Goal: Navigation & Orientation: Find specific page/section

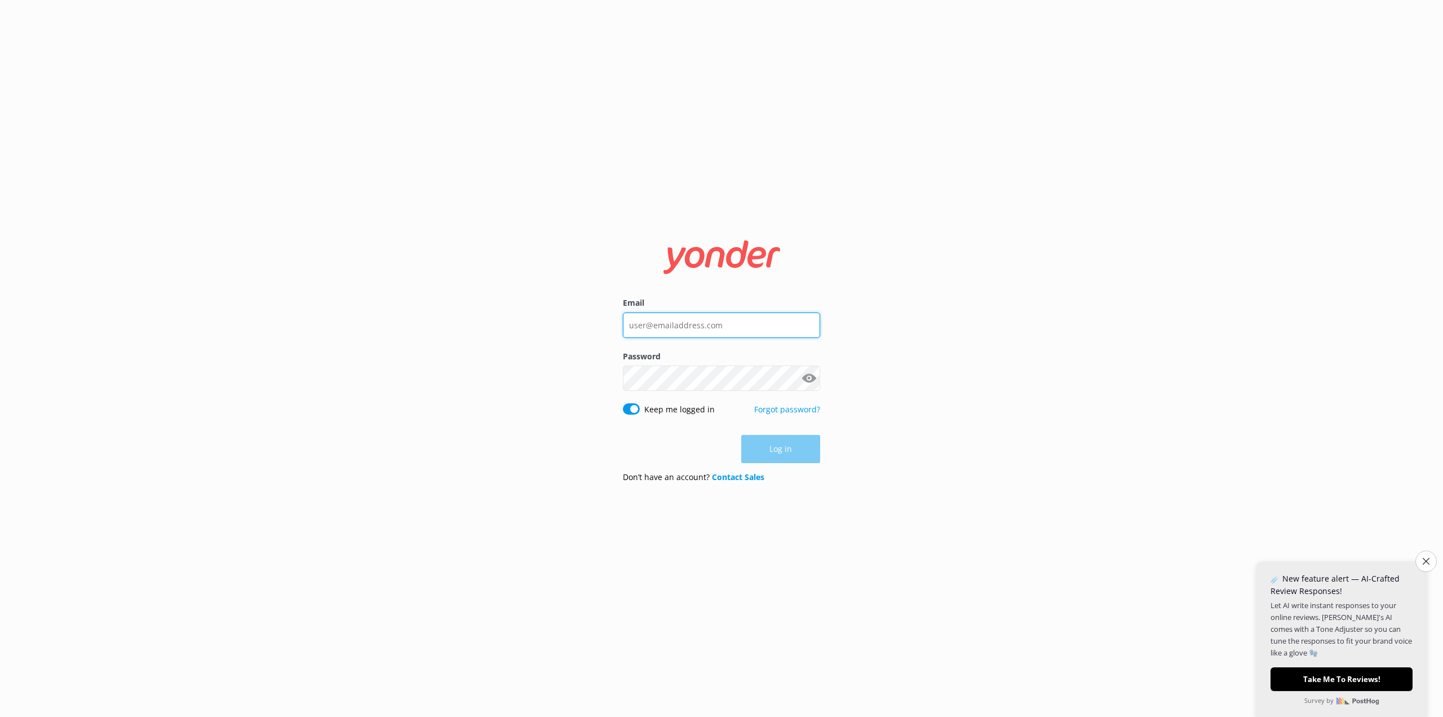
type input "[PERSON_NAME][EMAIL_ADDRESS][PERSON_NAME][DOMAIN_NAME]"
click at [766, 457] on div "Log in" at bounding box center [721, 449] width 197 height 28
click at [790, 454] on button "Log in" at bounding box center [780, 449] width 79 height 28
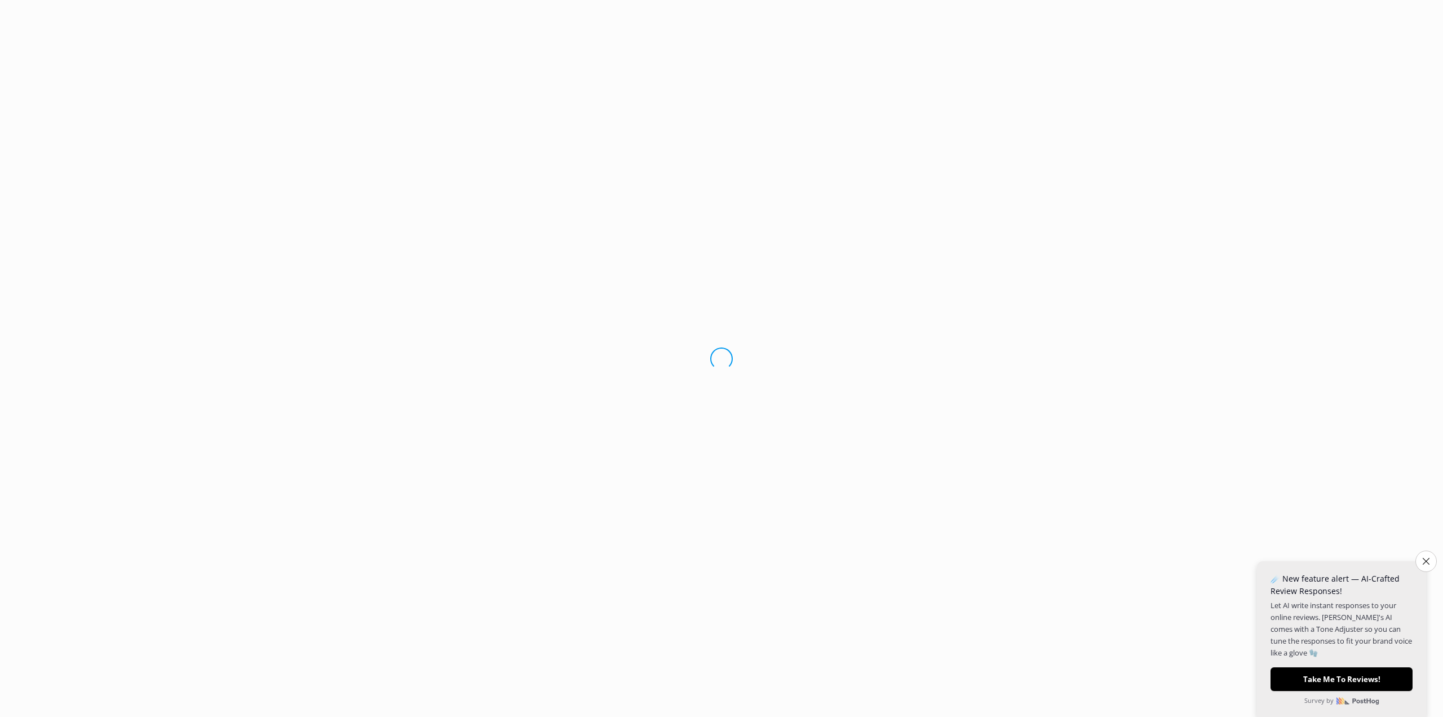
click at [1425, 562] on icon "Close survey" at bounding box center [1426, 561] width 7 height 7
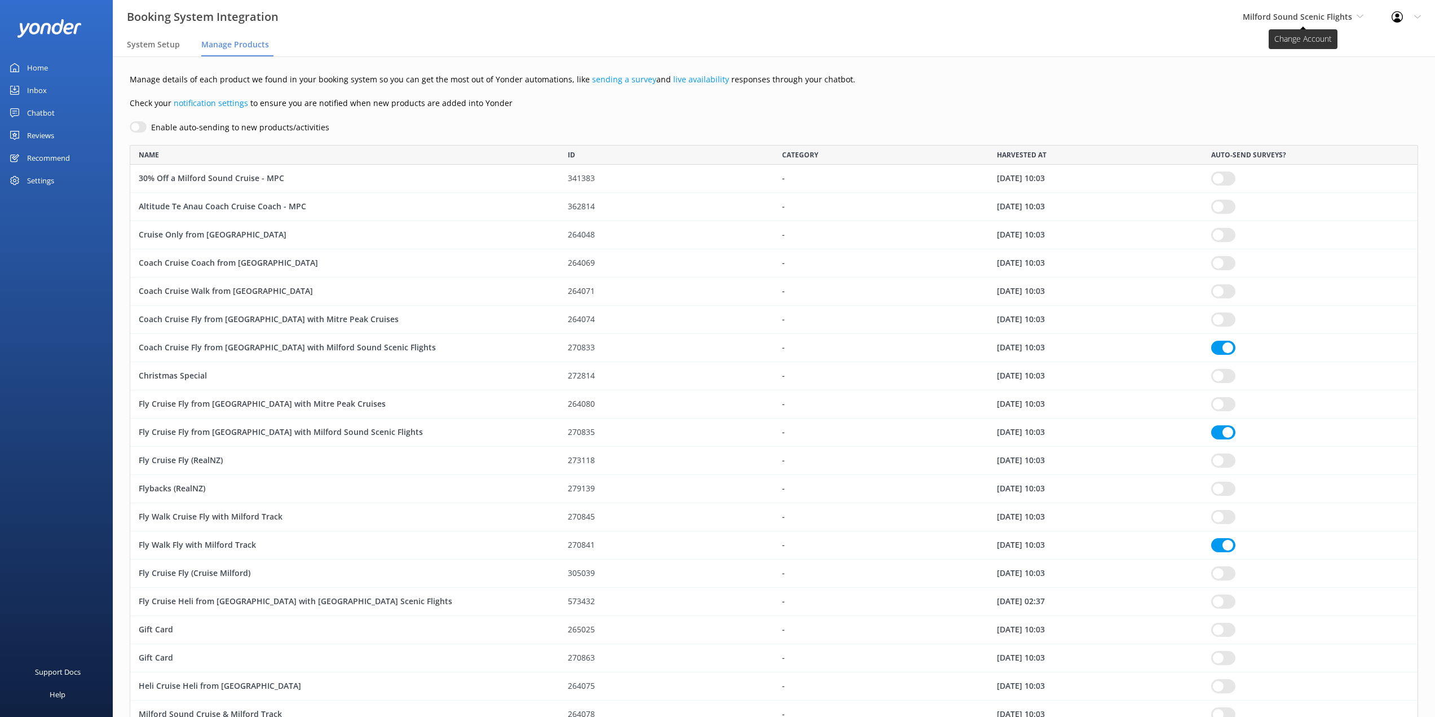
click at [1355, 11] on span "Milford Sound Scenic Flights" at bounding box center [1303, 17] width 121 height 12
click at [1291, 72] on link "The Helicopter Line" at bounding box center [1285, 74] width 113 height 27
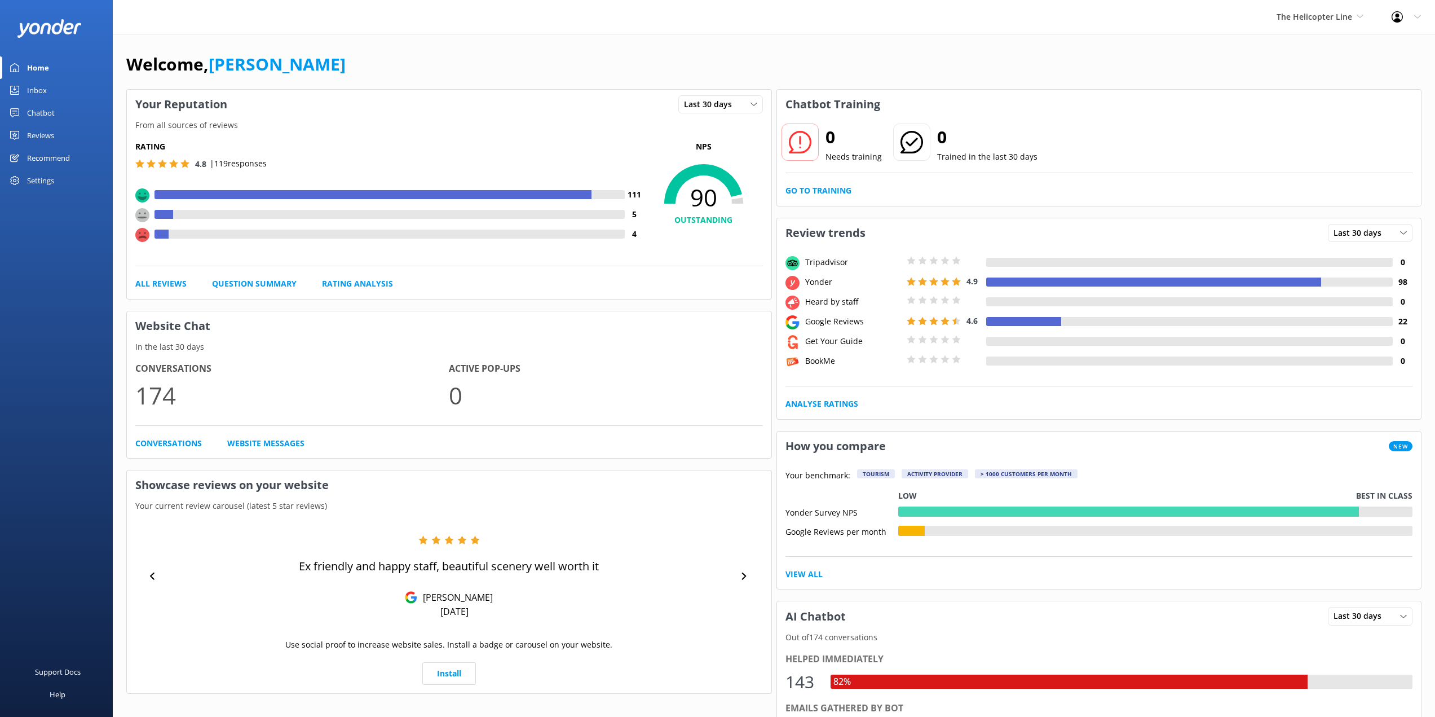
click at [35, 90] on div "Inbox" at bounding box center [37, 90] width 20 height 23
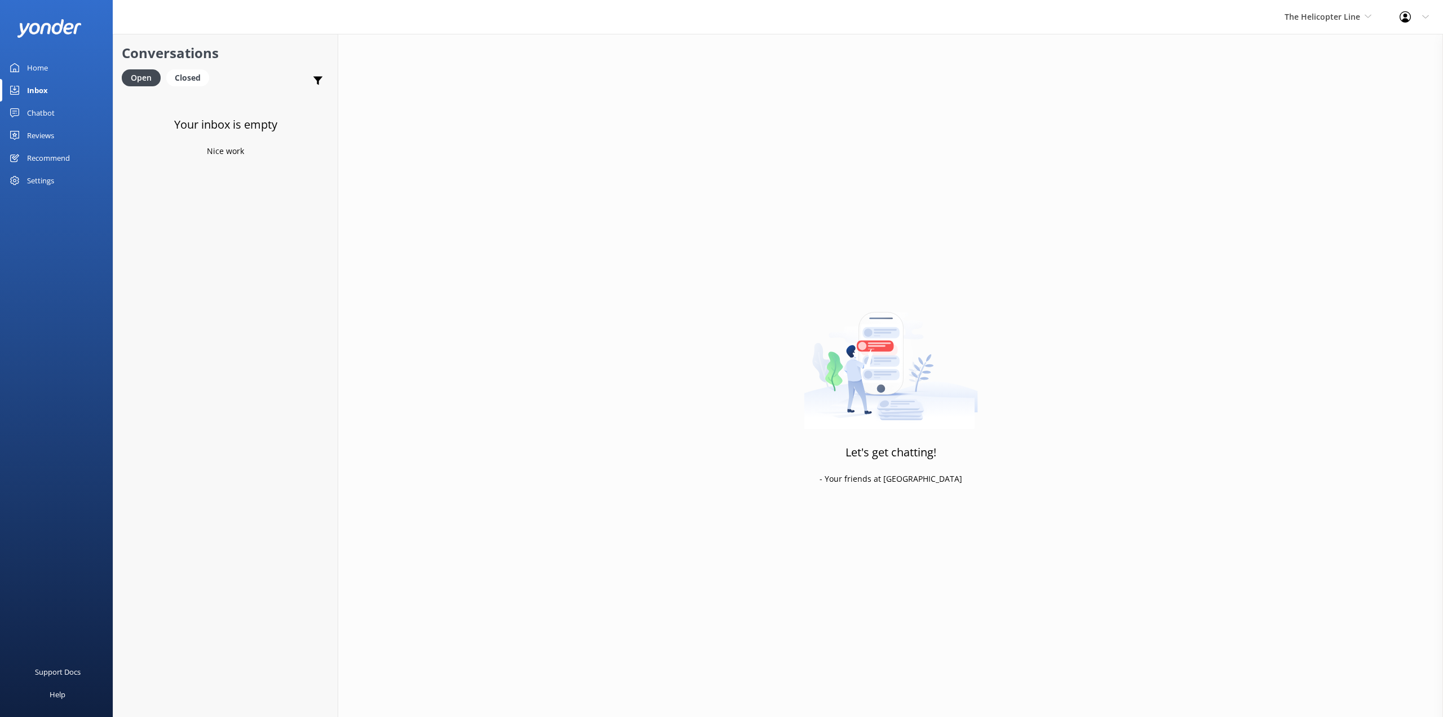
click at [38, 178] on div "Settings" at bounding box center [40, 180] width 27 height 23
click at [171, 167] on span "Review sites" at bounding box center [162, 168] width 46 height 12
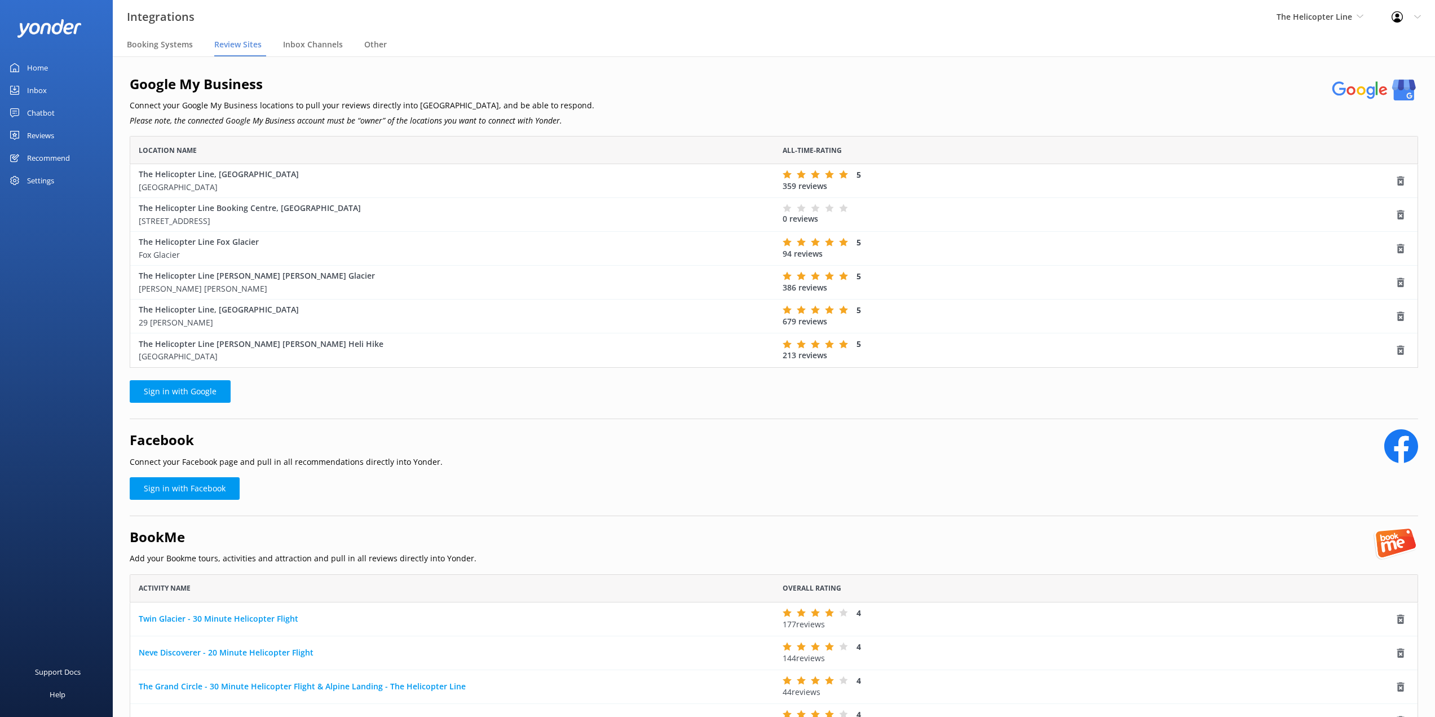
scroll to position [223, 1280]
click at [147, 45] on span "Booking Systems" at bounding box center [160, 44] width 66 height 11
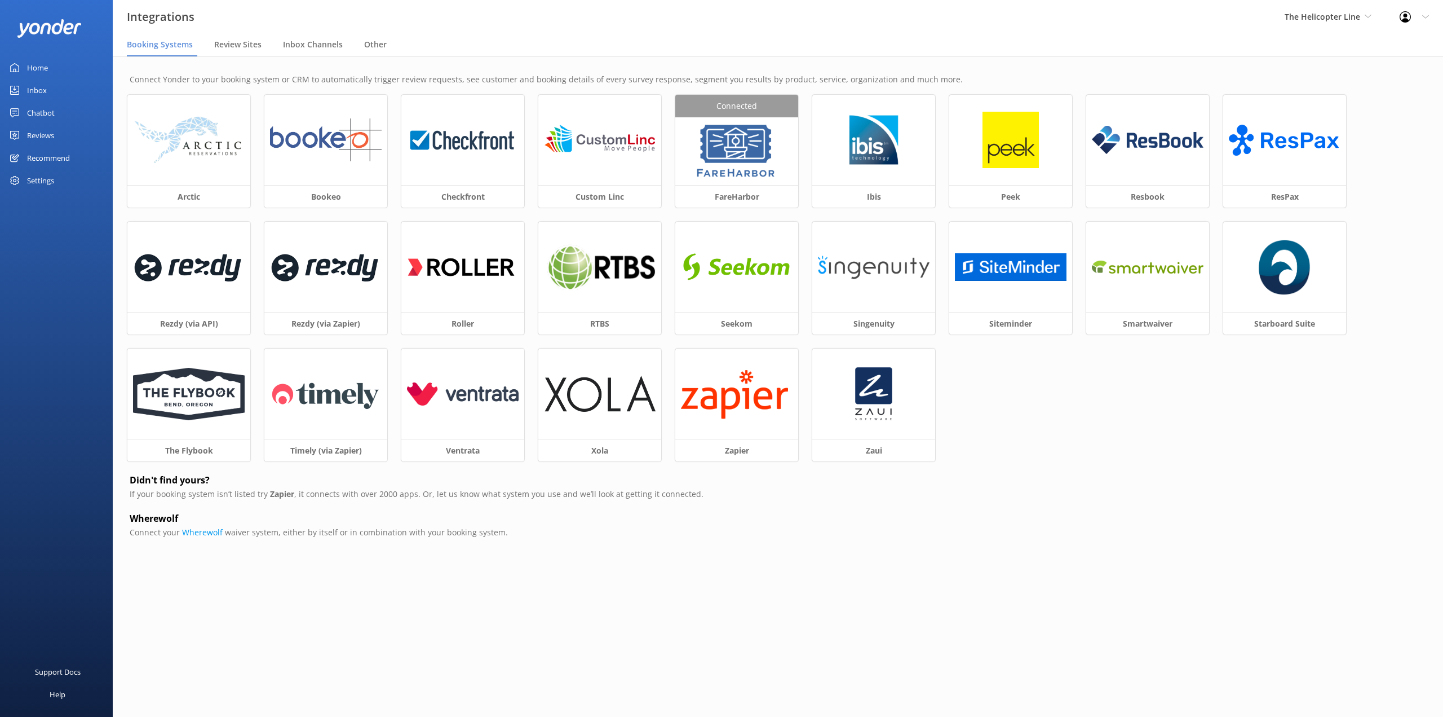
click at [36, 184] on div "Settings" at bounding box center [40, 180] width 27 height 23
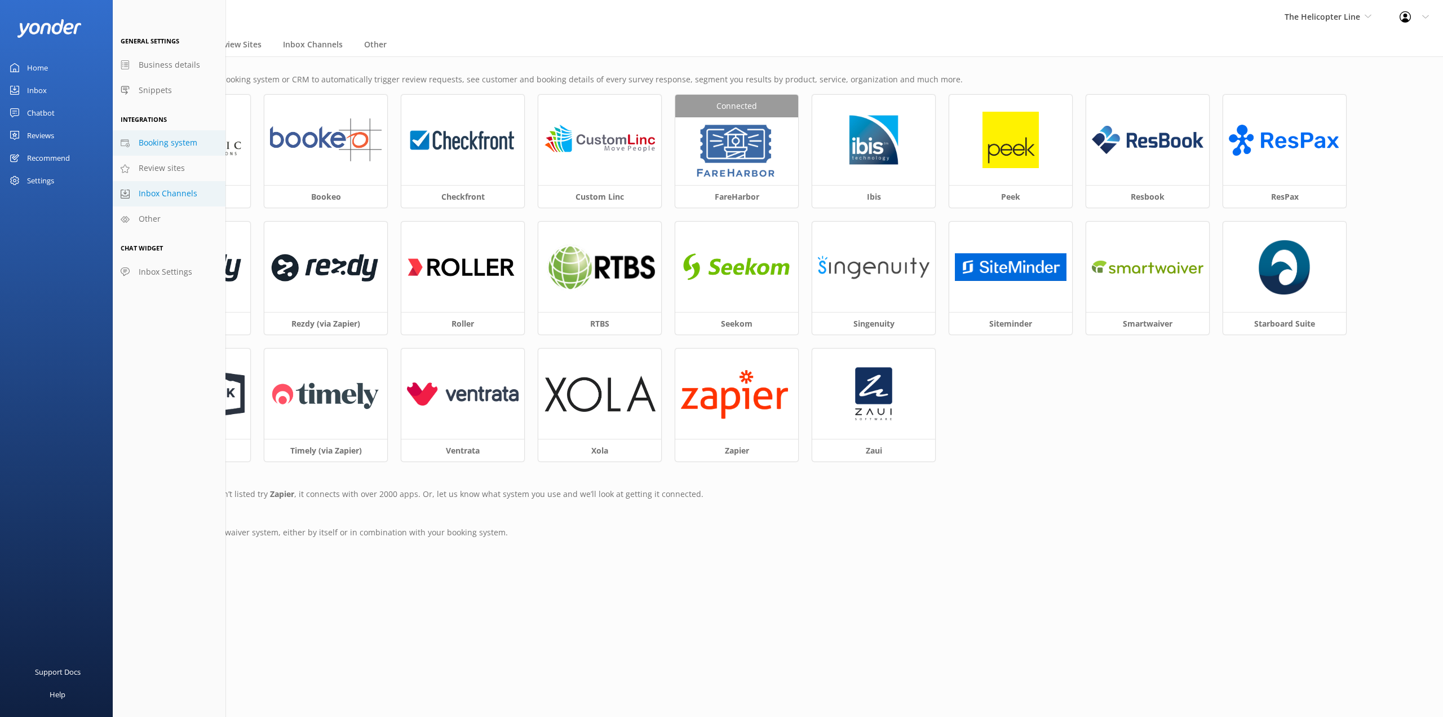
click at [153, 196] on span "Inbox Channels" at bounding box center [168, 193] width 59 height 12
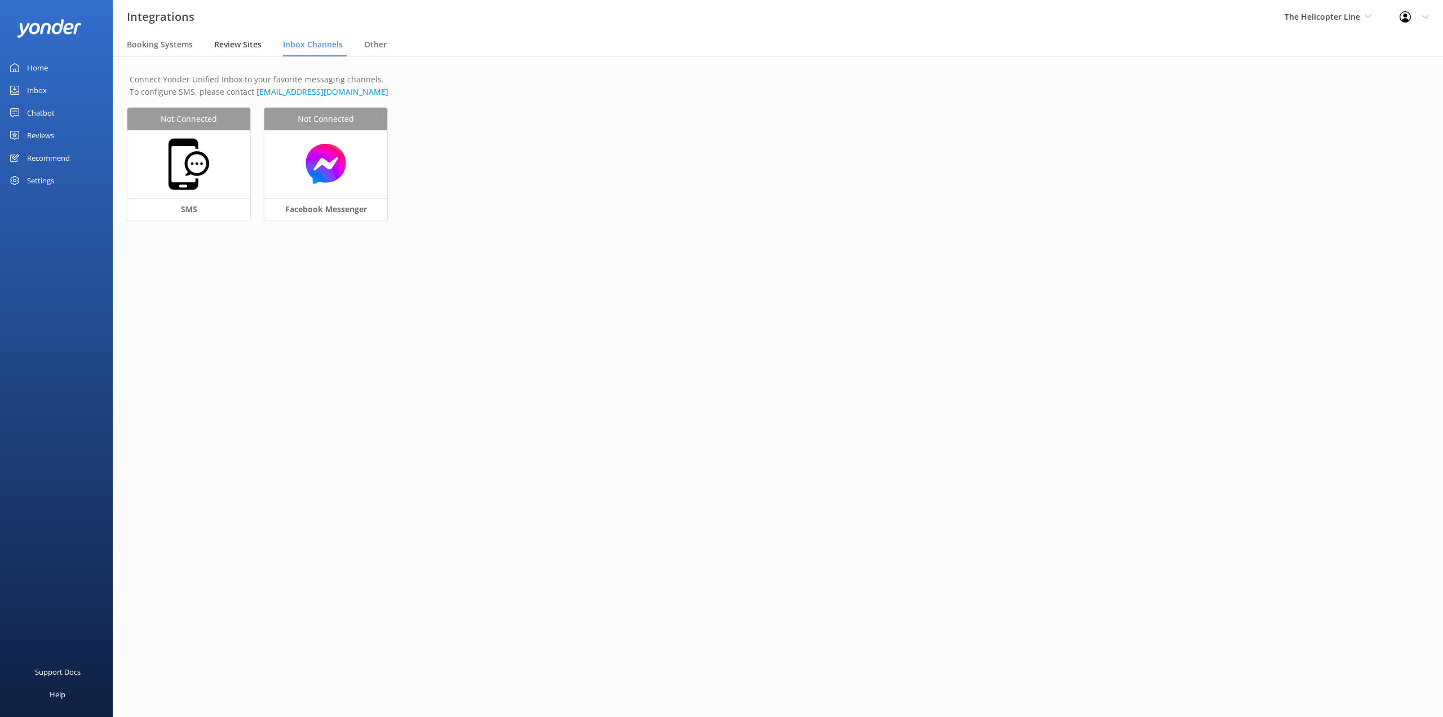
click at [237, 48] on span "Review Sites" at bounding box center [237, 44] width 47 height 11
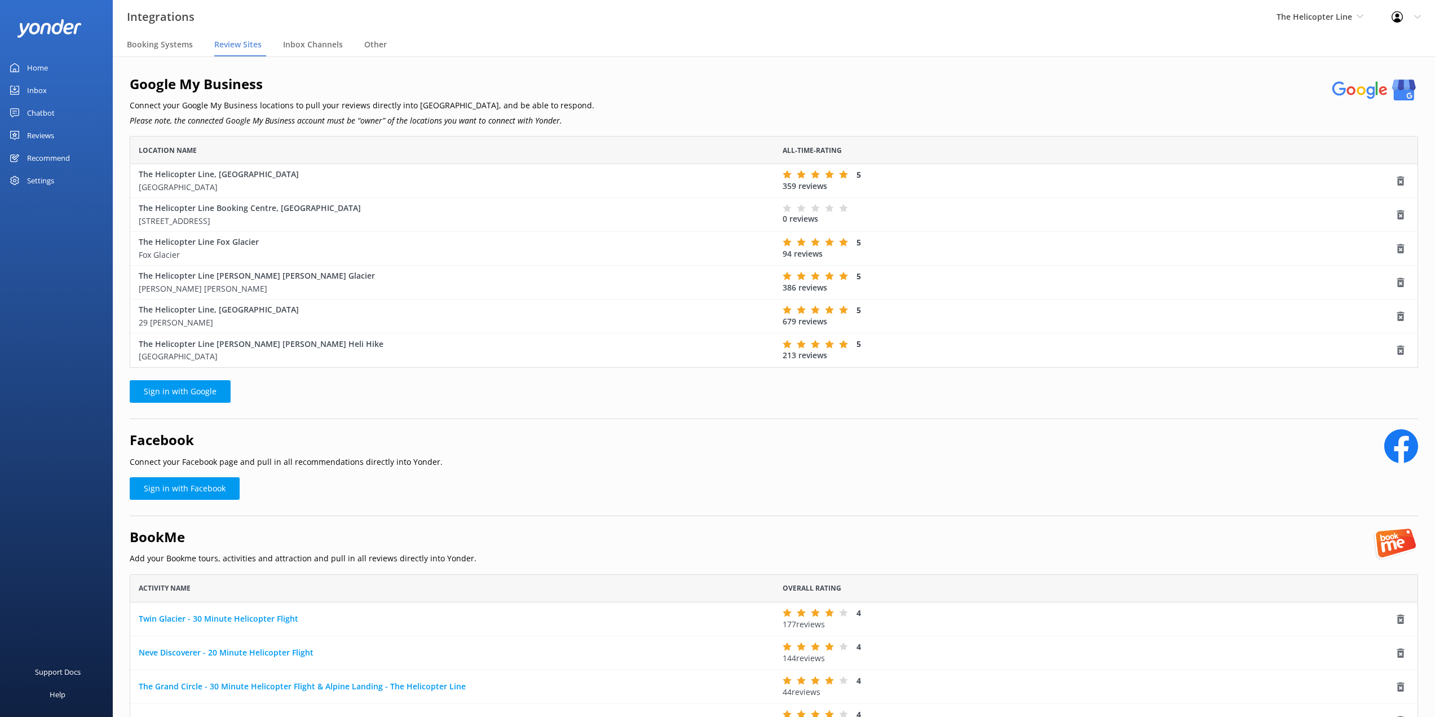
scroll to position [257, 1280]
click at [392, 44] on nav "Booking Systems Review Sites Inbox Channels Other" at bounding box center [774, 45] width 1322 height 23
click at [374, 43] on span "Other" at bounding box center [375, 44] width 23 height 11
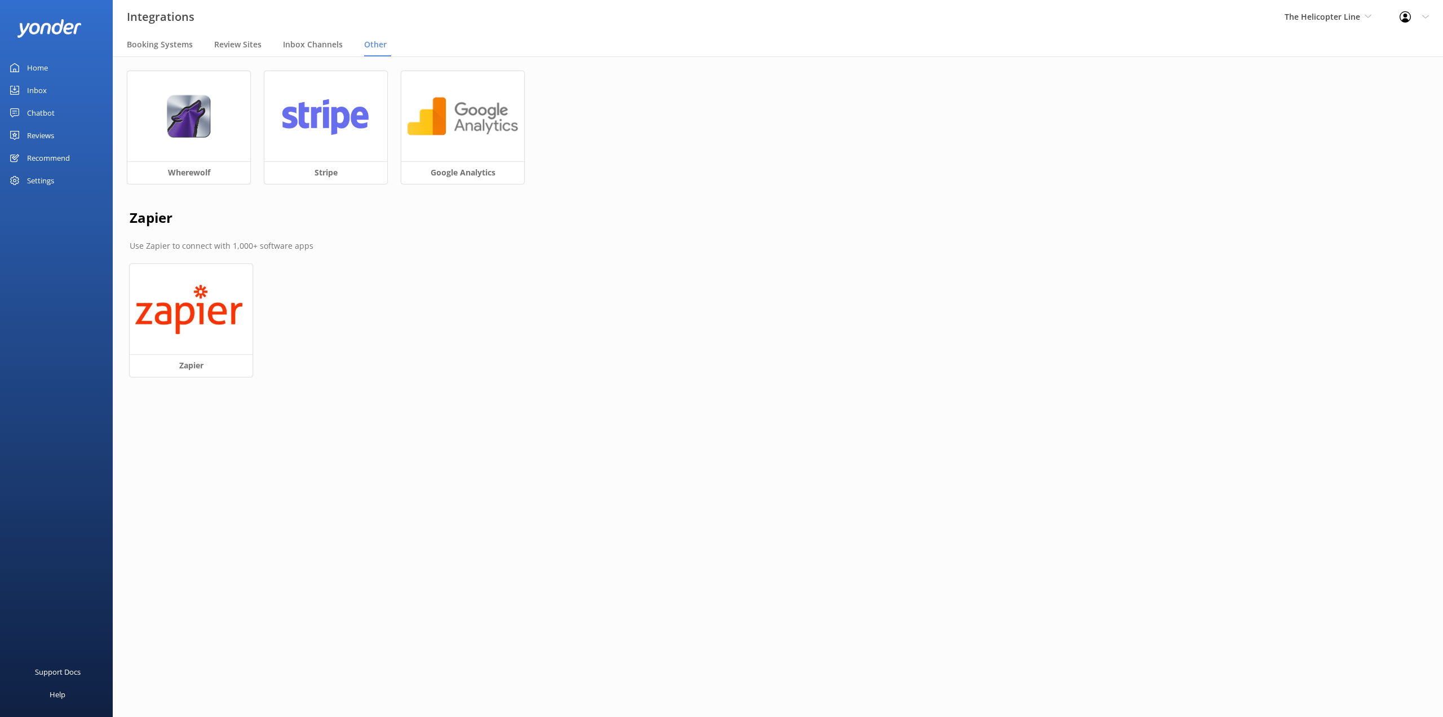
drag, startPoint x: 154, startPoint y: 40, endPoint x: 71, endPoint y: 59, distance: 84.9
click at [152, 42] on span "Booking Systems" at bounding box center [160, 44] width 66 height 11
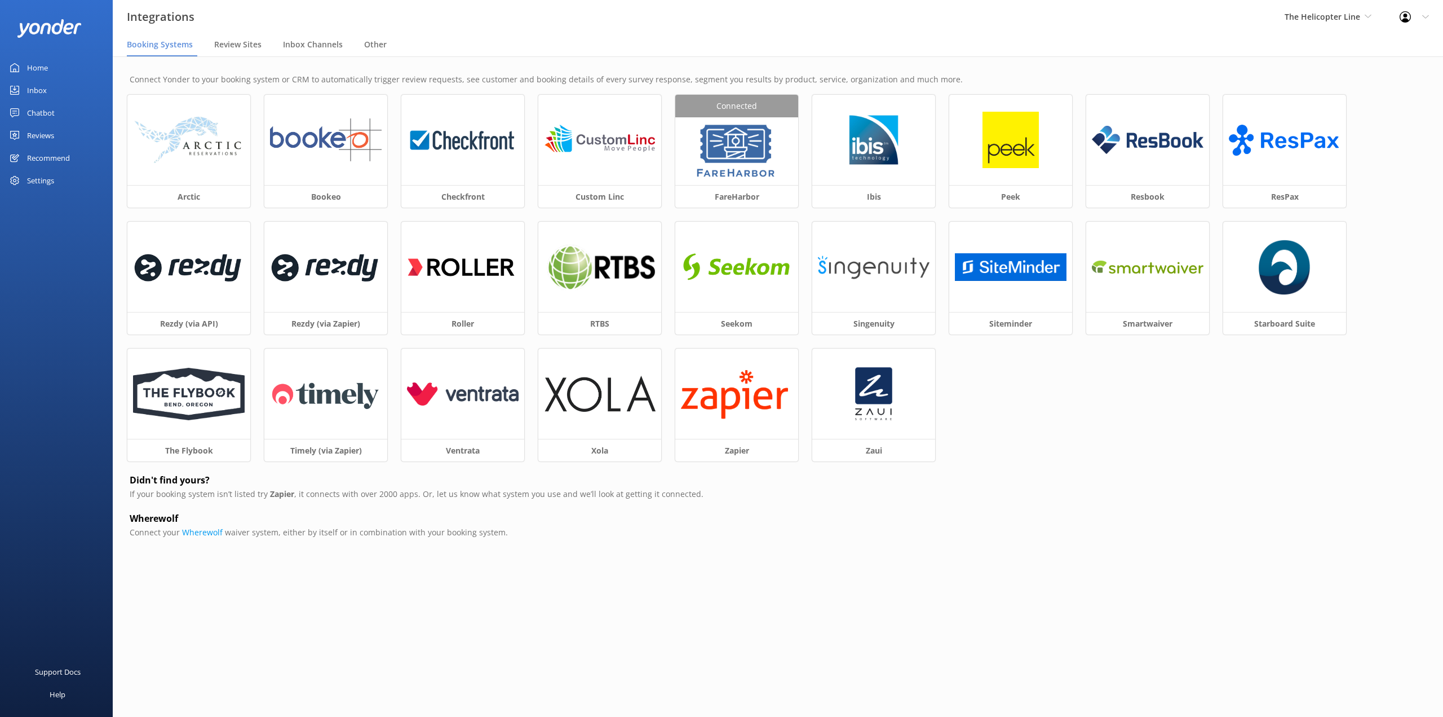
click at [48, 64] on link "Home" at bounding box center [56, 67] width 113 height 23
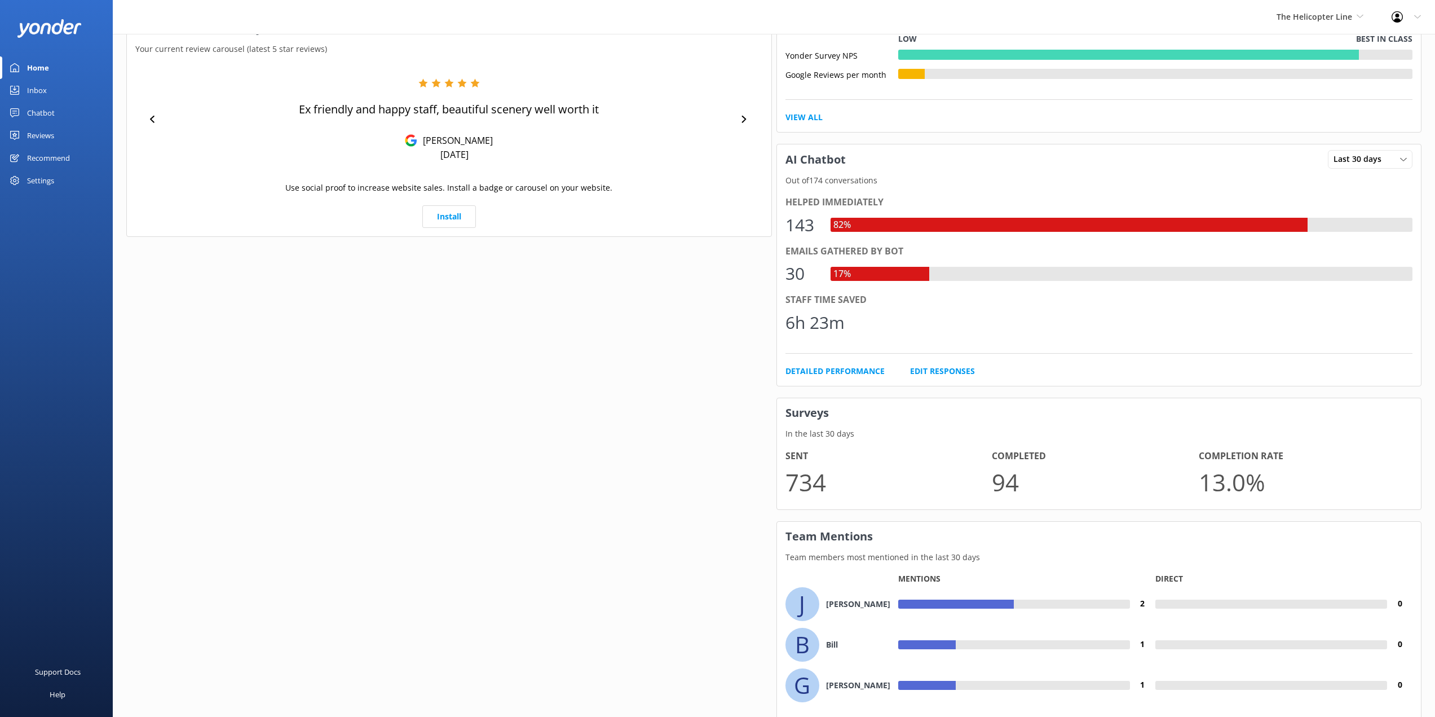
scroll to position [527, 0]
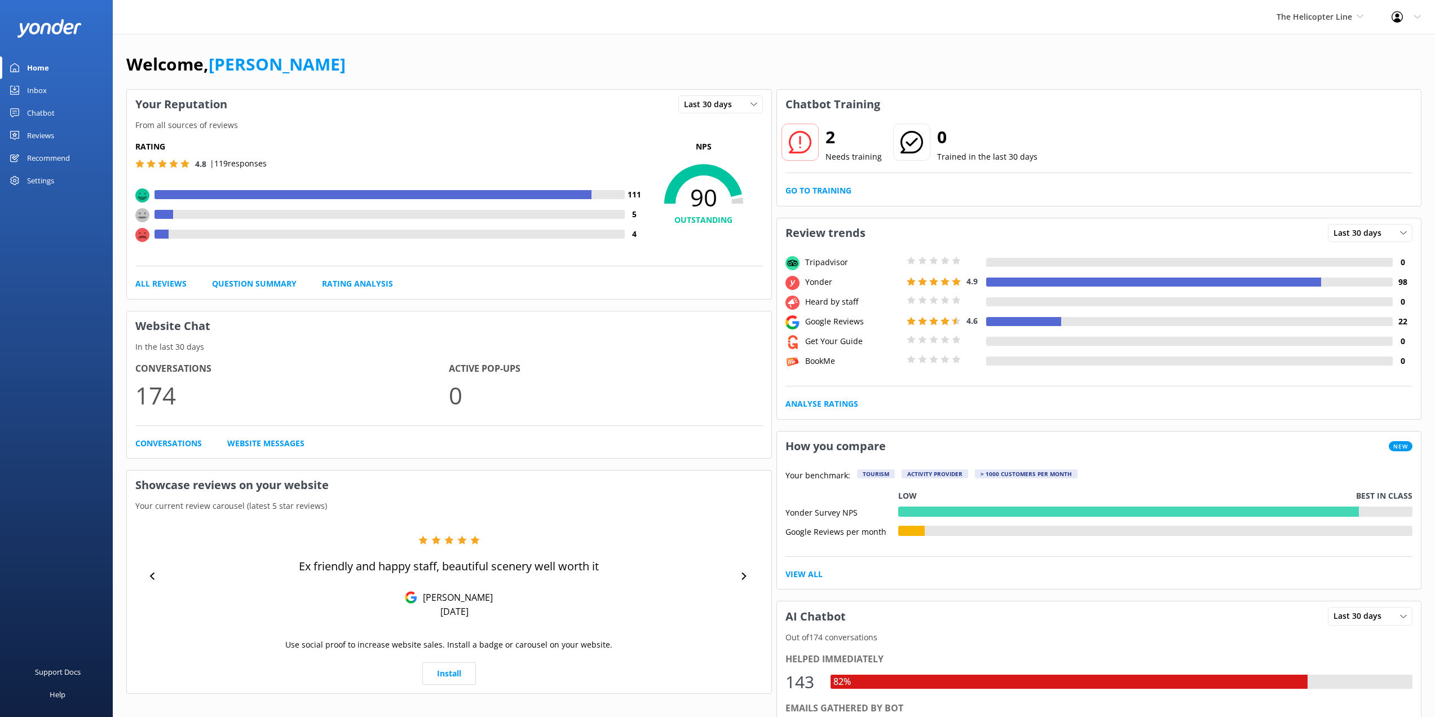
click at [1409, 12] on div at bounding box center [1400, 16] width 18 height 11
click at [1370, 76] on link "Logout" at bounding box center [1379, 76] width 113 height 28
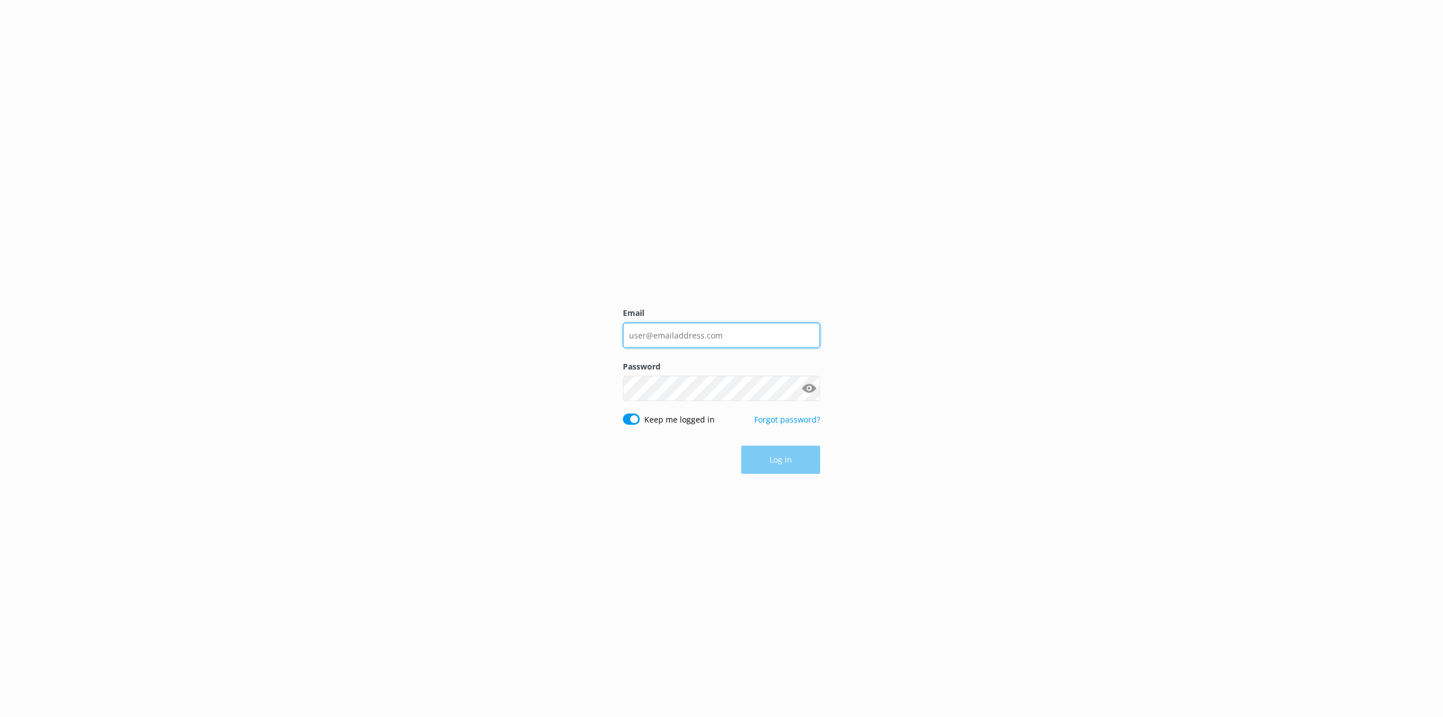
type input "[PERSON_NAME][EMAIL_ADDRESS][PERSON_NAME][DOMAIN_NAME]"
